Goal: Find specific page/section: Find specific page/section

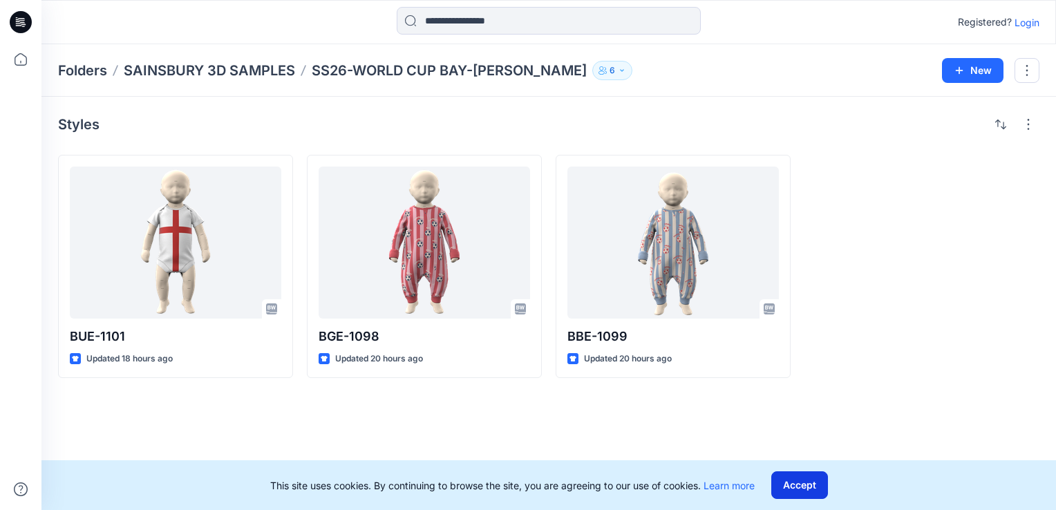
click at [804, 478] on button "Accept" at bounding box center [800, 486] width 57 height 28
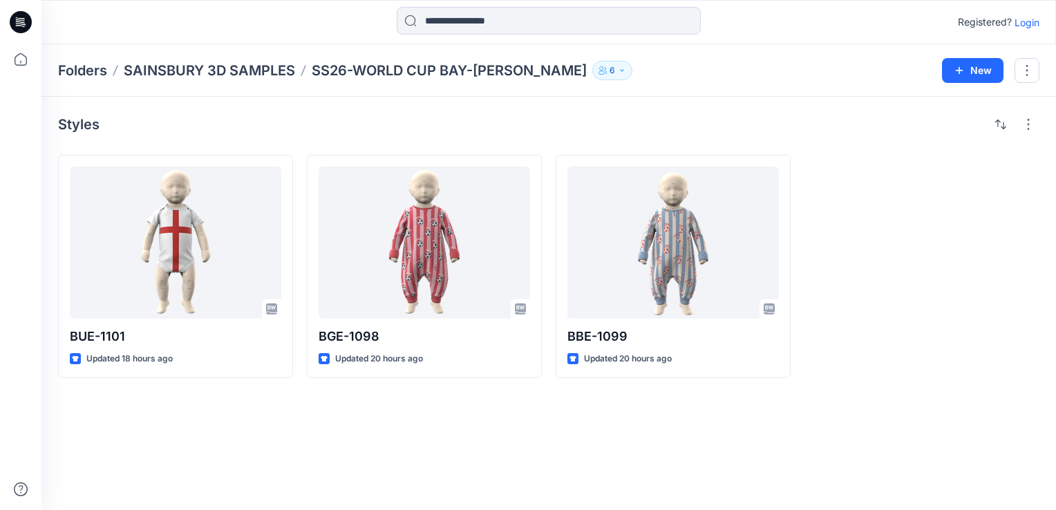
click at [1027, 22] on p "Login" at bounding box center [1027, 22] width 25 height 15
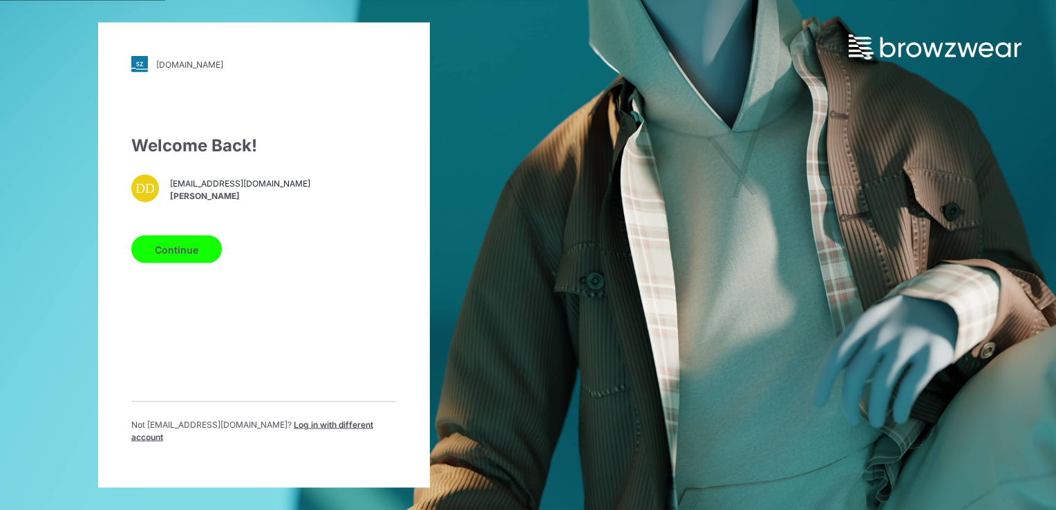
click at [182, 258] on button "Continue" at bounding box center [176, 250] width 91 height 28
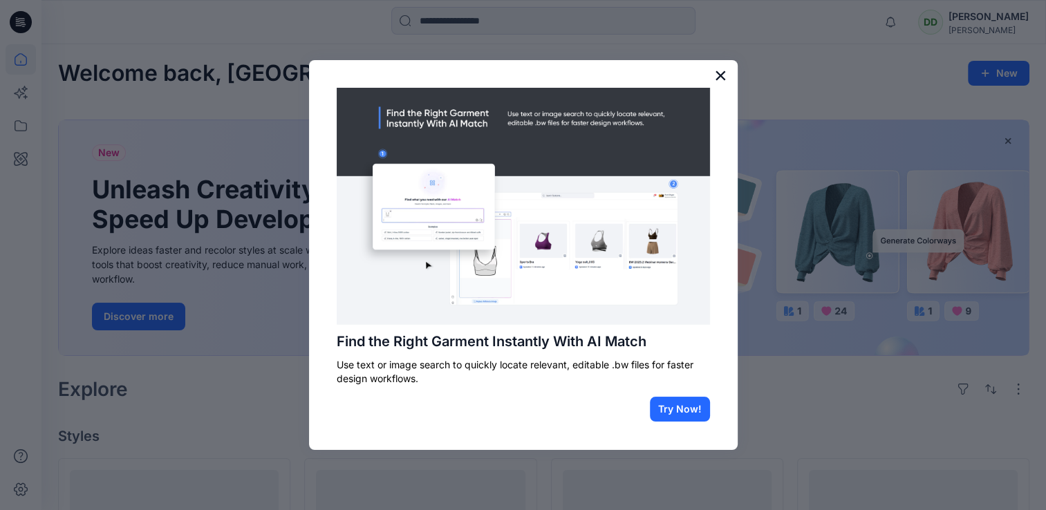
click at [725, 73] on button "×" at bounding box center [720, 75] width 13 height 22
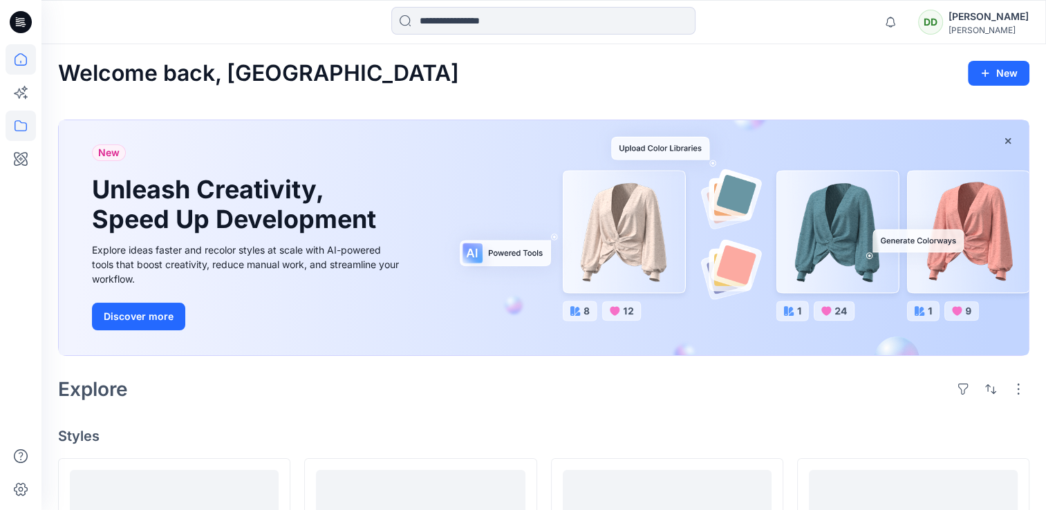
click at [21, 127] on icon at bounding box center [21, 126] width 30 height 30
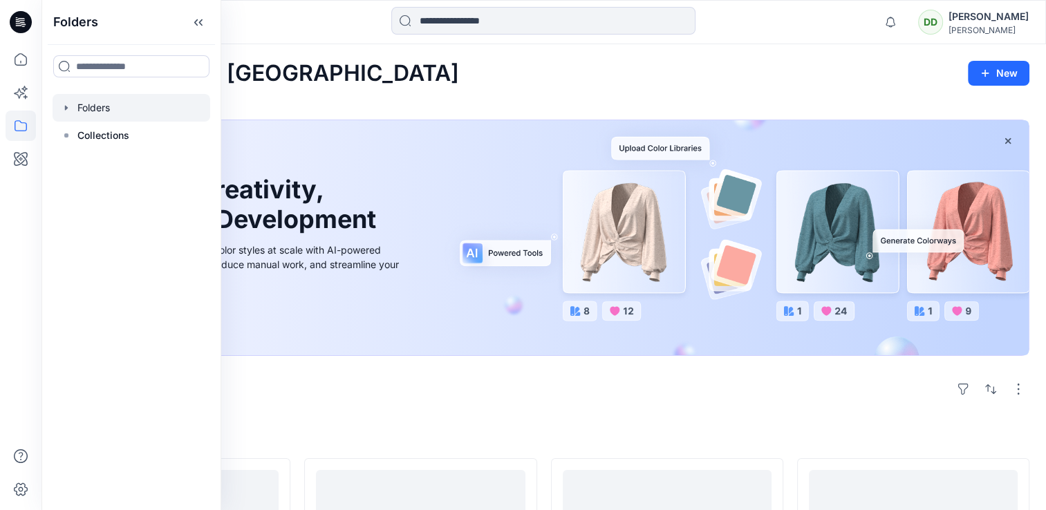
click at [106, 113] on div at bounding box center [132, 108] width 158 height 28
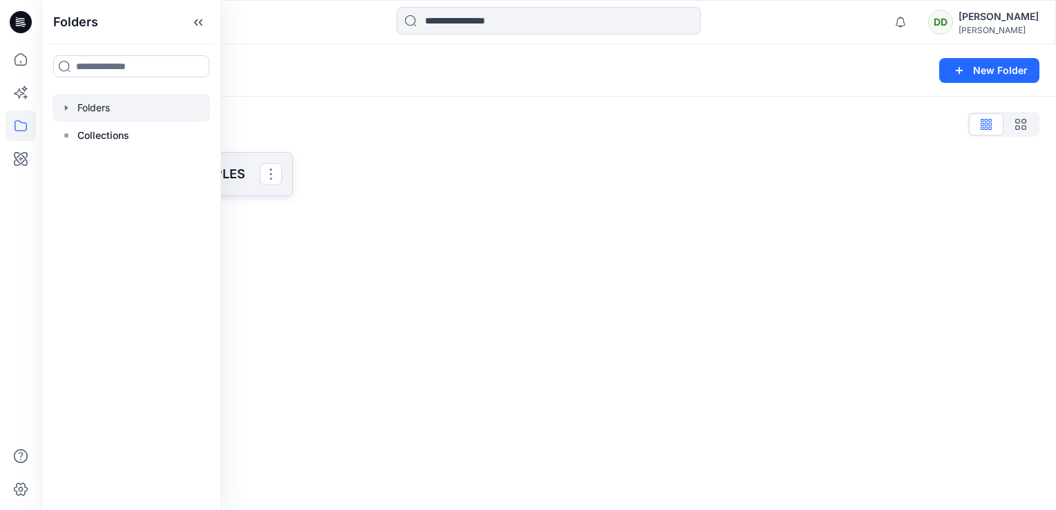
click at [252, 178] on p "SAINSBURY 3D SAMPLES" at bounding box center [174, 174] width 171 height 19
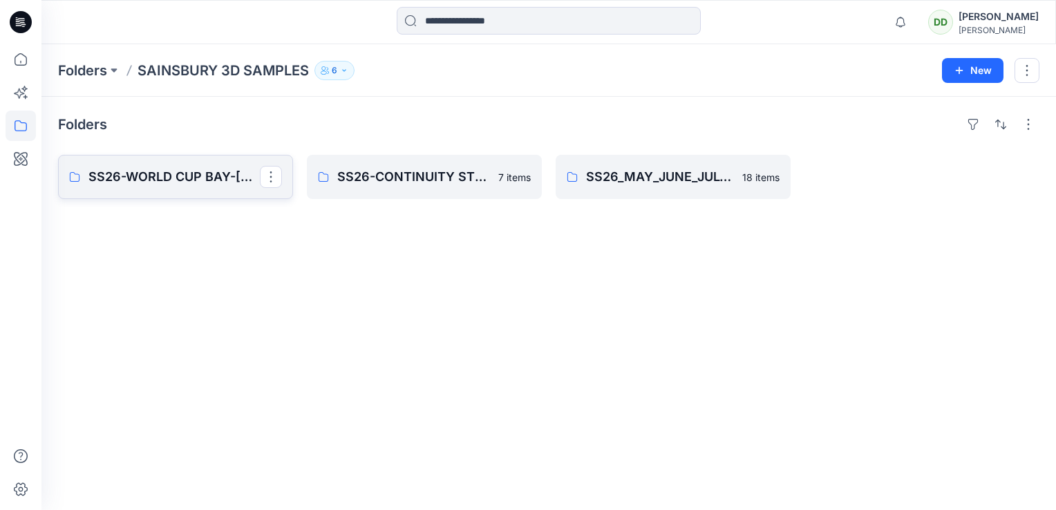
click at [196, 175] on p "SS26-WORLD CUP BAY-[PERSON_NAME]" at bounding box center [174, 176] width 171 height 19
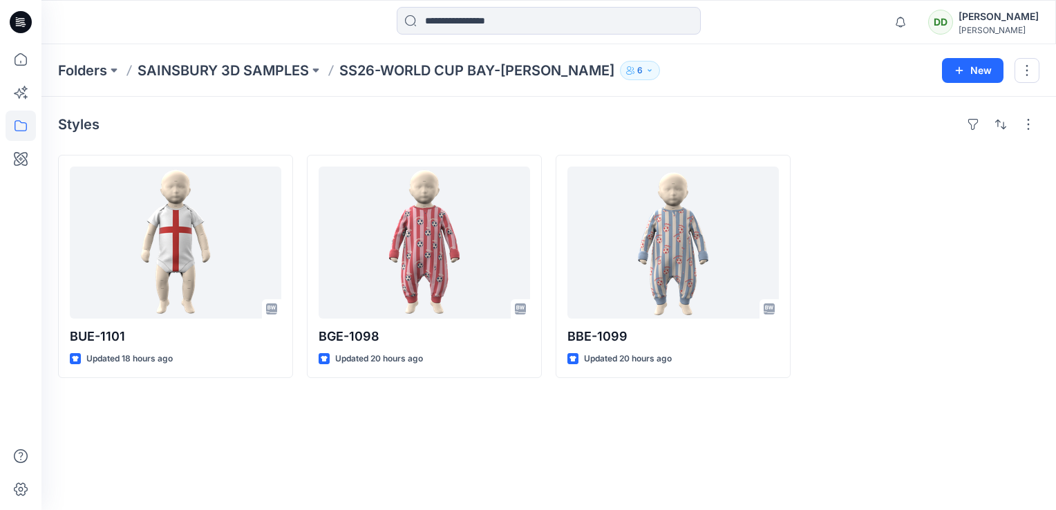
click at [560, 474] on div "Styles BUE-1101 Updated 18 hours ago BGE-1098 Updated 20 hours ago BBE-1099 Upd…" at bounding box center [548, 303] width 1015 height 413
click at [463, 402] on div "Styles BUE-1101 Updated 18 hours ago BGE-1098 Updated 20 hours ago BBE-1099 Upd…" at bounding box center [548, 303] width 1015 height 413
click at [971, 183] on div at bounding box center [922, 266] width 235 height 223
click at [927, 281] on div at bounding box center [922, 266] width 235 height 223
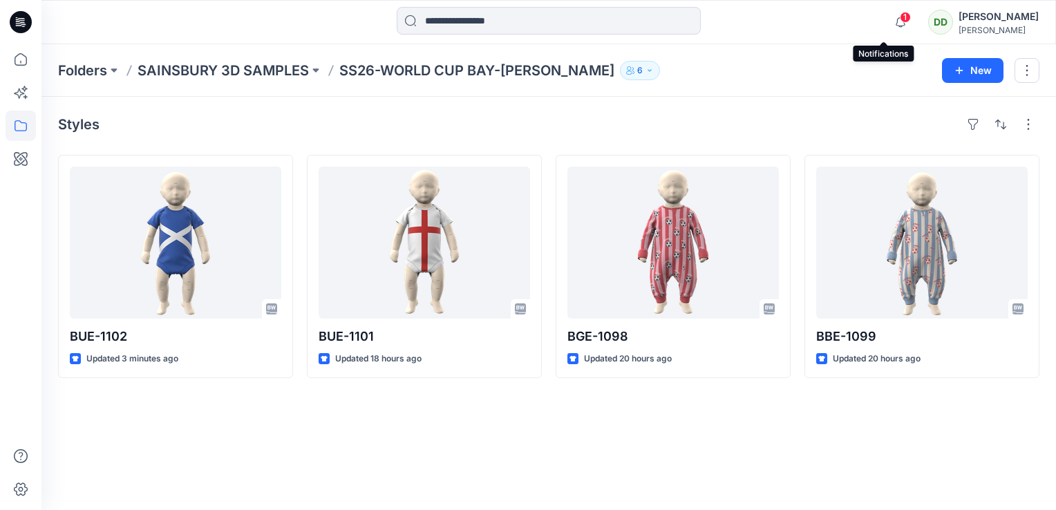
click at [887, 18] on div "1" at bounding box center [898, 13] width 22 height 11
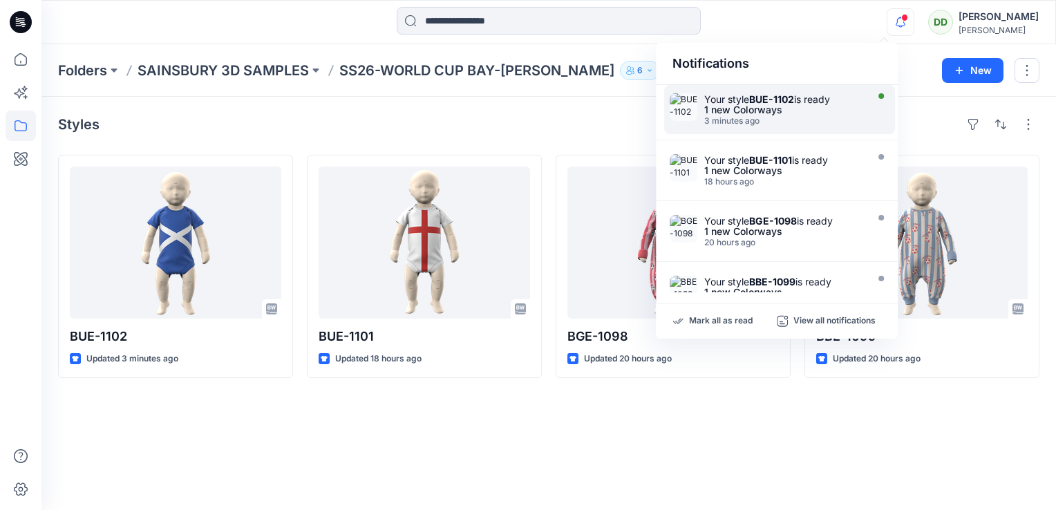
click at [695, 106] on img at bounding box center [684, 107] width 28 height 28
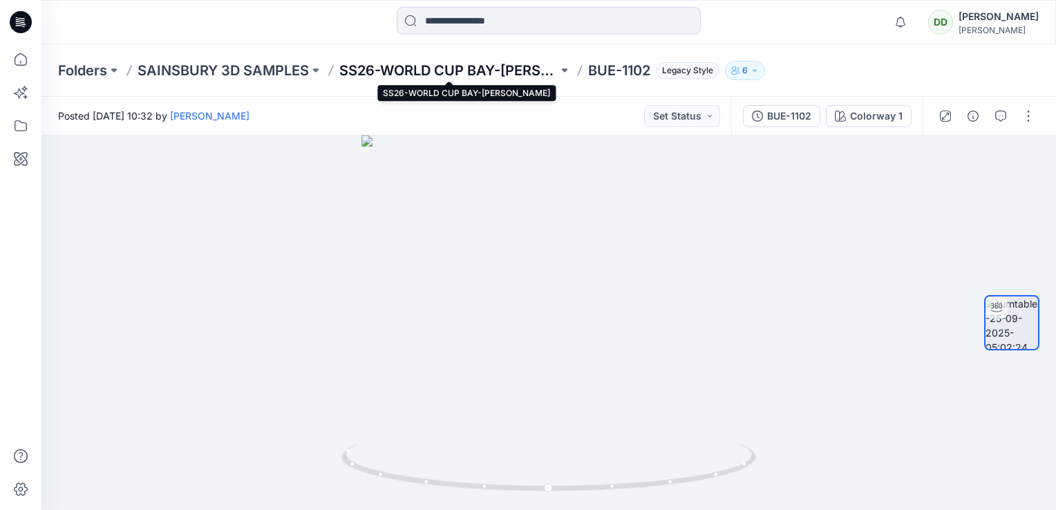
click at [474, 66] on p "SS26-WORLD CUP BAY-[PERSON_NAME]" at bounding box center [448, 70] width 218 height 19
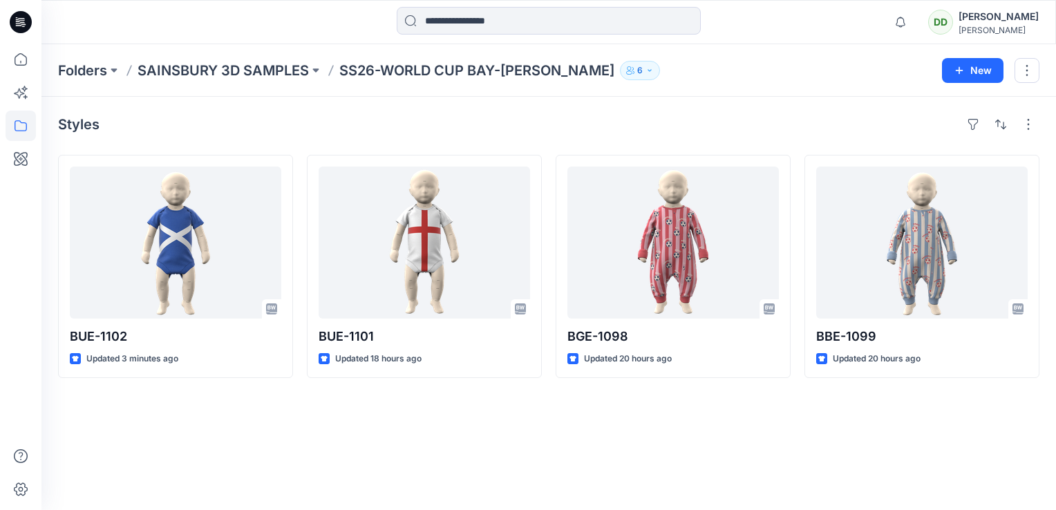
click at [443, 409] on div "Styles BUE-1102 Updated 3 minutes ago BUE-1101 Updated 18 hours ago BGE-1098 Up…" at bounding box center [548, 303] width 1015 height 413
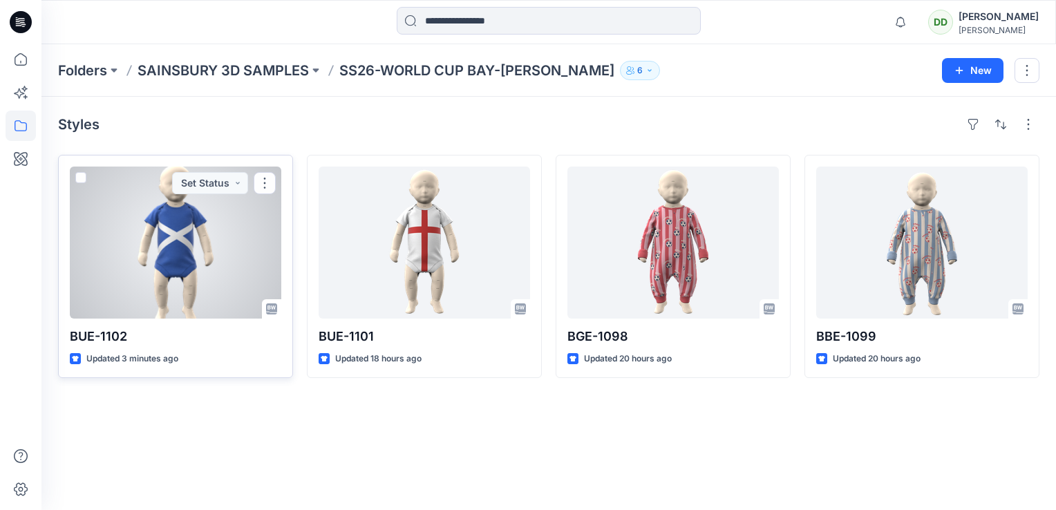
click at [152, 250] on div at bounding box center [176, 243] width 212 height 152
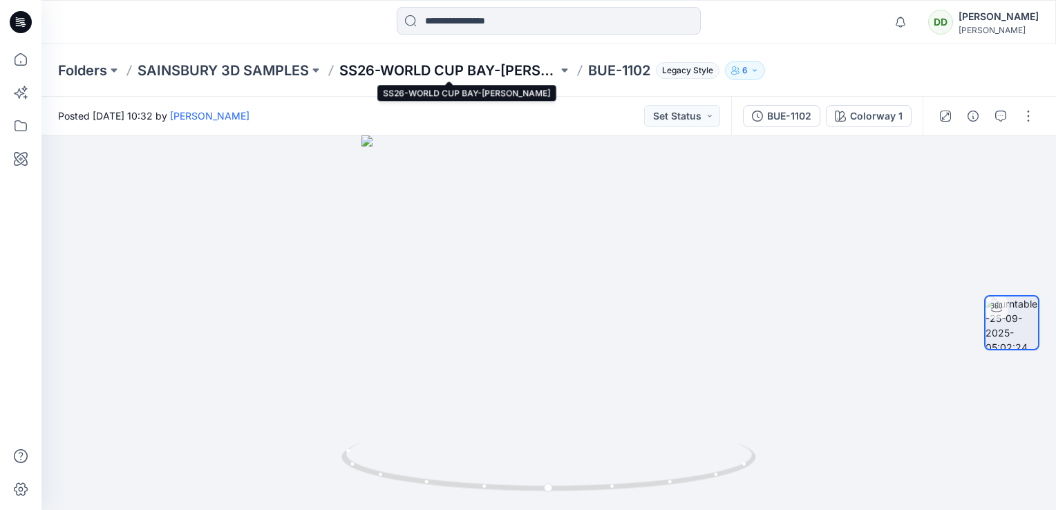
click at [381, 75] on p "SS26-WORLD CUP BAY-[PERSON_NAME]" at bounding box center [448, 70] width 218 height 19
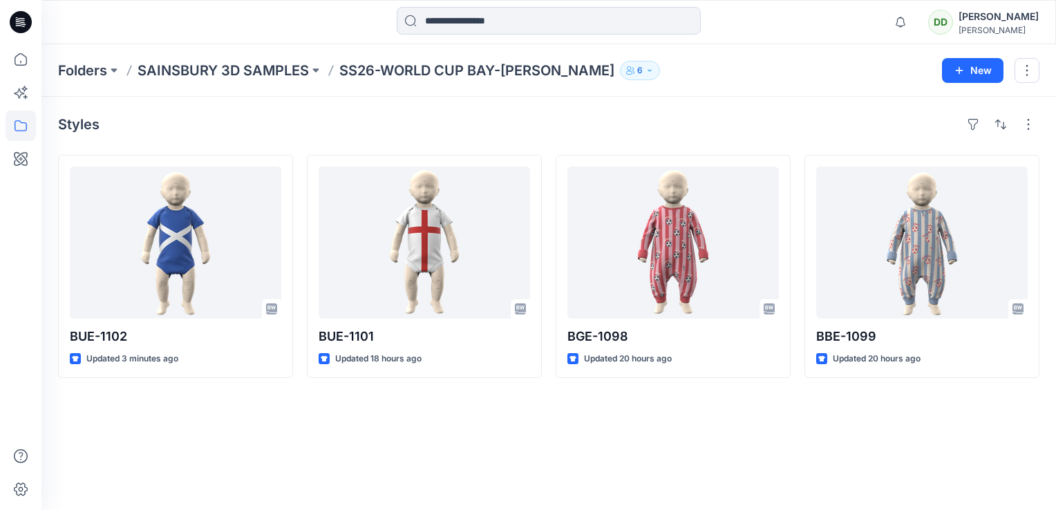
click at [407, 478] on div "Styles BUE-1102 Updated 3 minutes ago BUE-1101 Updated 18 hours ago Set Status …" at bounding box center [548, 303] width 1015 height 413
